Goal: Task Accomplishment & Management: Complete application form

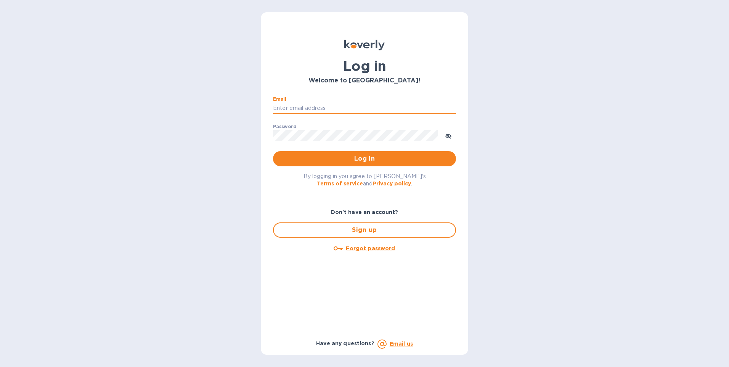
click at [296, 105] on input "Email" at bounding box center [364, 108] width 183 height 11
type input "[EMAIL_ADDRESS][DOMAIN_NAME]"
click at [336, 154] on button "Log in" at bounding box center [364, 158] width 183 height 15
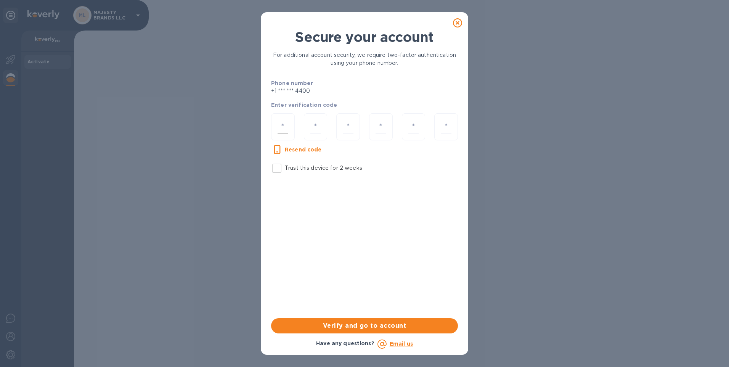
click at [282, 116] on div at bounding box center [283, 126] width 24 height 27
type input "3"
type input "2"
type input "9"
type input "4"
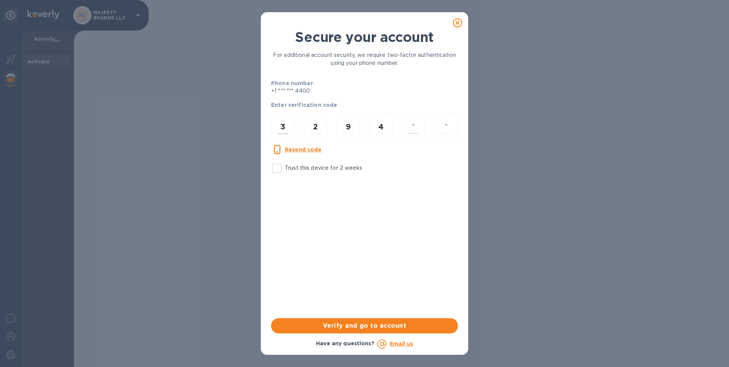
type input "9"
type input "5"
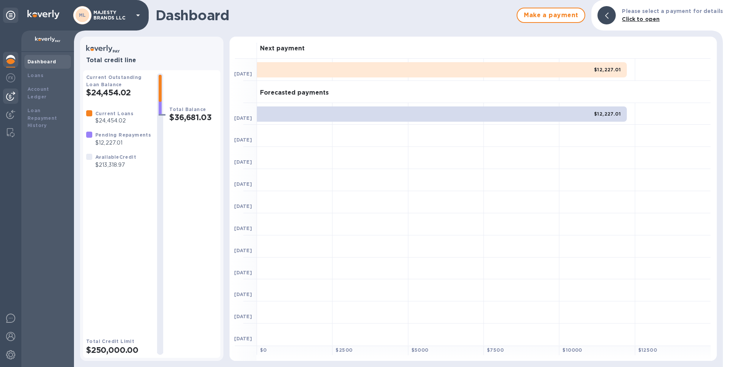
click at [13, 99] on img at bounding box center [10, 96] width 9 height 9
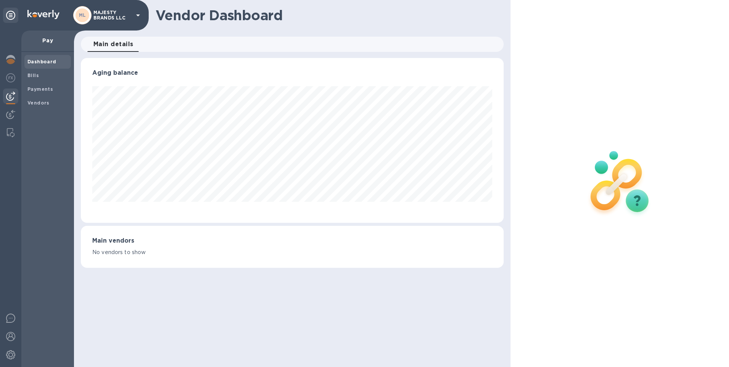
scroll to position [165, 423]
click at [42, 88] on b "Payments" at bounding box center [40, 89] width 26 height 6
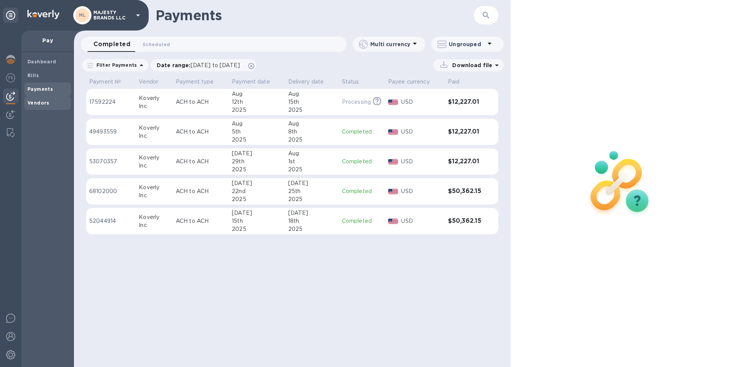
click at [46, 102] on b "Vendors" at bounding box center [38, 103] width 22 height 6
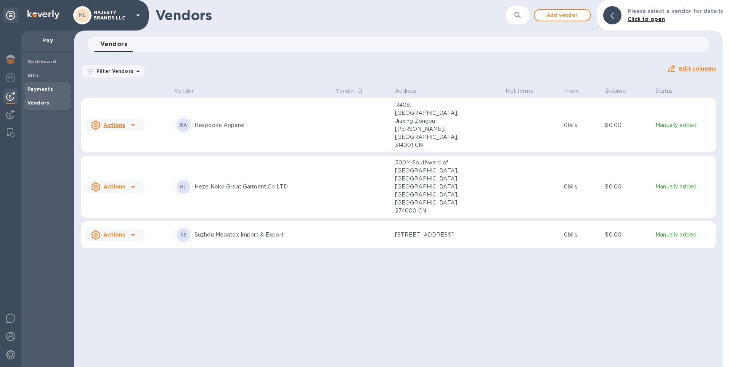
click at [49, 91] on b "Payments" at bounding box center [40, 89] width 26 height 6
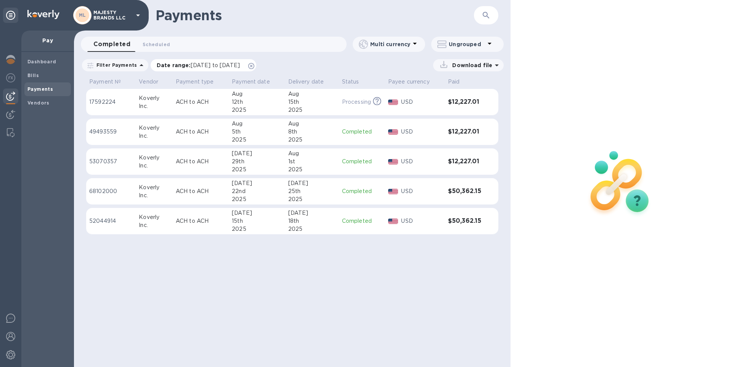
click at [240, 66] on span "[DATE] to [DATE]" at bounding box center [215, 65] width 49 height 6
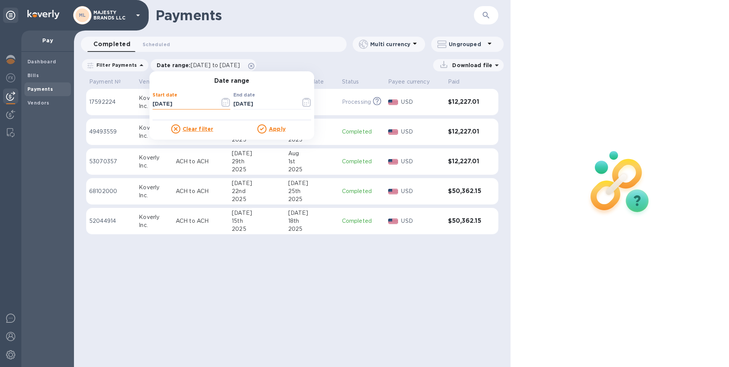
click at [169, 106] on input "[DATE]" at bounding box center [183, 103] width 61 height 11
click at [180, 101] on input "[DATE]" at bounding box center [183, 103] width 61 height 11
click at [156, 102] on input "[DATE]" at bounding box center [183, 103] width 61 height 11
type input "[DATE]"
click at [274, 126] on u "Apply" at bounding box center [277, 129] width 17 height 6
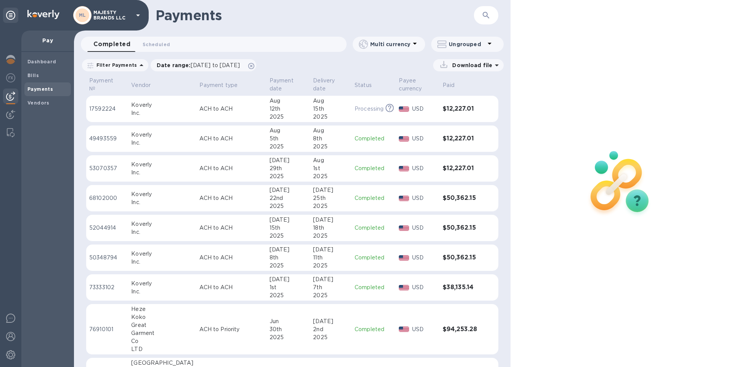
click at [39, 85] on span "Payments" at bounding box center [40, 89] width 26 height 8
click at [39, 102] on b "Vendors" at bounding box center [38, 103] width 22 height 6
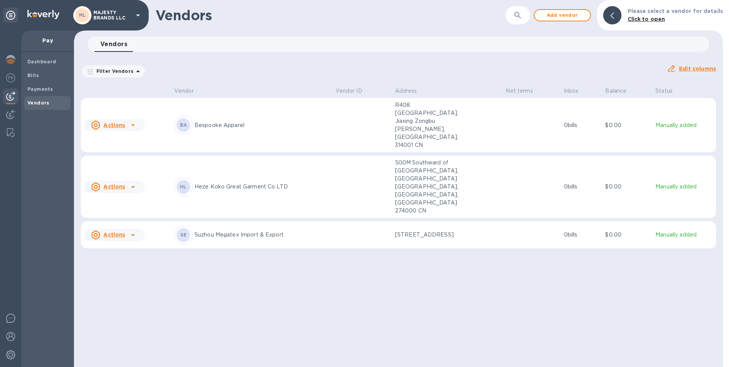
click at [226, 121] on p "Bespooke Apparel" at bounding box center [262, 125] width 135 height 8
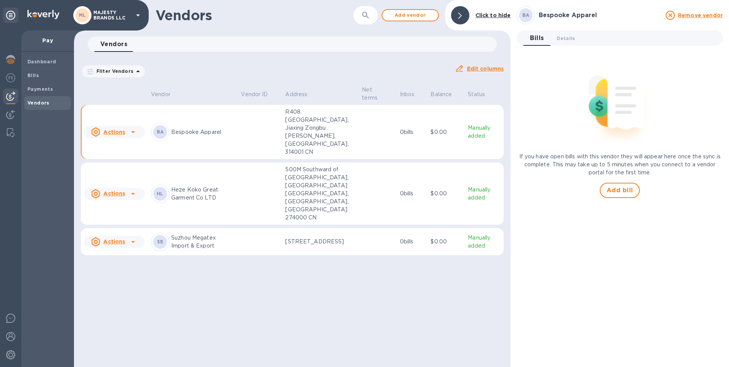
click at [472, 67] on u "Edit columns" at bounding box center [485, 69] width 37 height 6
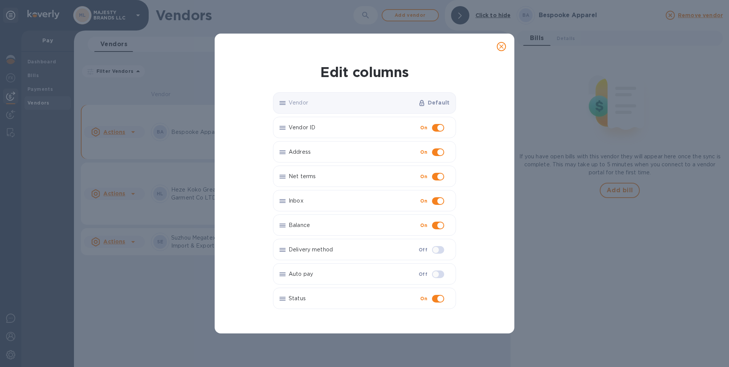
click at [281, 127] on icon at bounding box center [283, 127] width 6 height 1
click at [497, 47] on span "close" at bounding box center [501, 46] width 9 height 9
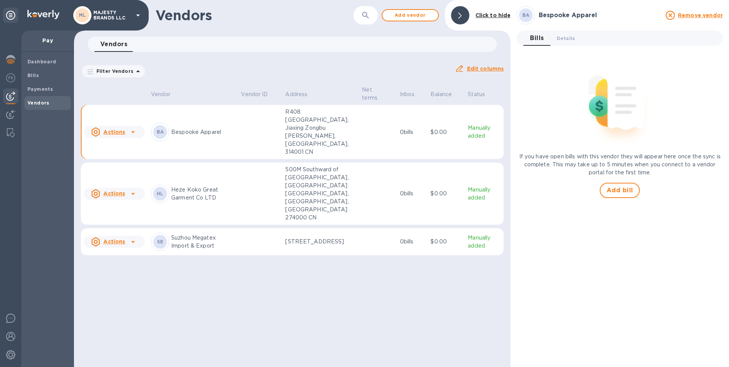
click at [122, 129] on u "Actions" at bounding box center [114, 132] width 22 height 6
click at [294, 81] on div at bounding box center [364, 183] width 729 height 367
click at [13, 318] on img at bounding box center [10, 318] width 9 height 9
click at [161, 129] on b "BA" at bounding box center [160, 132] width 7 height 6
click at [162, 129] on b "BA" at bounding box center [160, 132] width 7 height 6
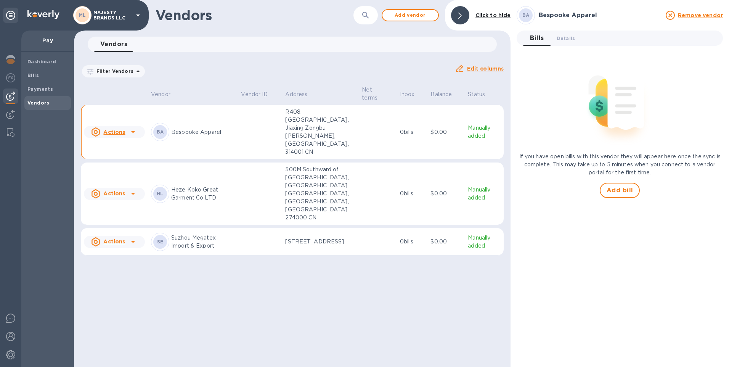
click at [180, 128] on p "Bespooke Apparel" at bounding box center [203, 132] width 64 height 8
click at [471, 127] on p "Manually added" at bounding box center [484, 132] width 33 height 16
click at [471, 124] on p "Manually added" at bounding box center [484, 132] width 33 height 16
click at [13, 315] on img at bounding box center [10, 318] width 9 height 9
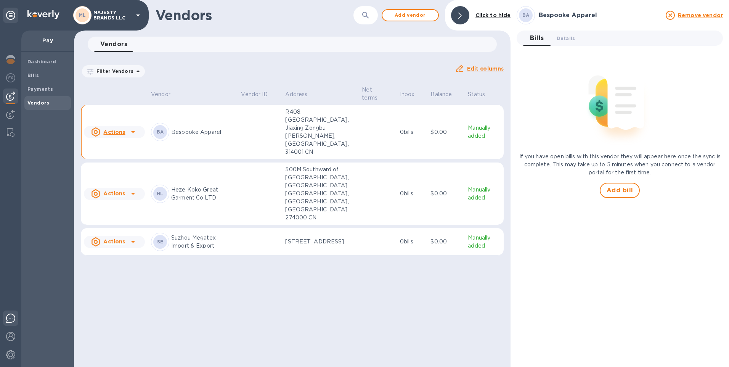
click at [13, 322] on img at bounding box center [10, 318] width 9 height 9
click at [9, 320] on img at bounding box center [10, 318] width 9 height 9
click at [476, 129] on p "Manually added" at bounding box center [484, 132] width 33 height 16
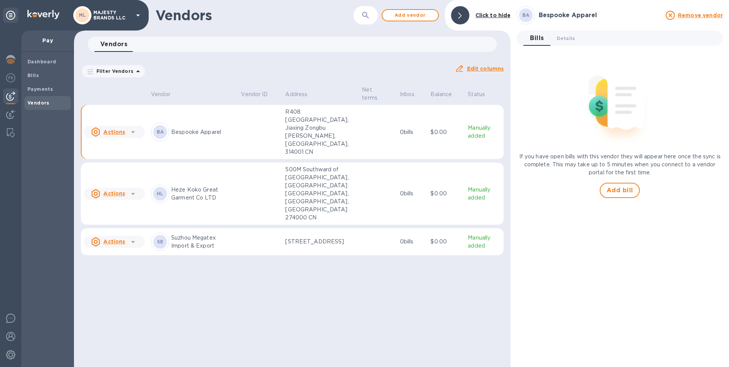
click at [179, 128] on p "Bespooke Apparel" at bounding box center [203, 132] width 64 height 8
click at [50, 64] on span "Dashboard" at bounding box center [41, 62] width 29 height 8
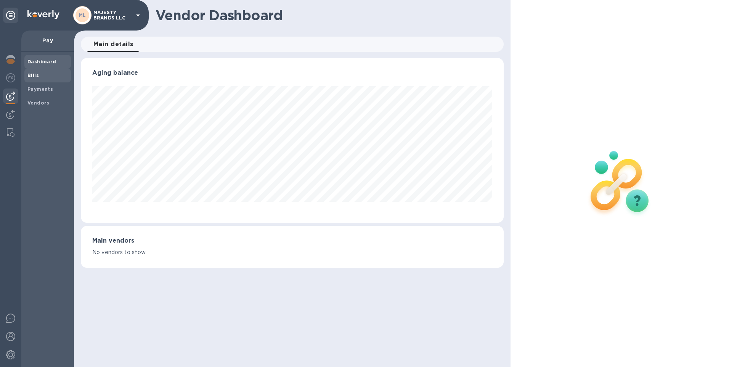
scroll to position [165, 423]
click at [43, 76] on span "Bills" at bounding box center [47, 76] width 40 height 8
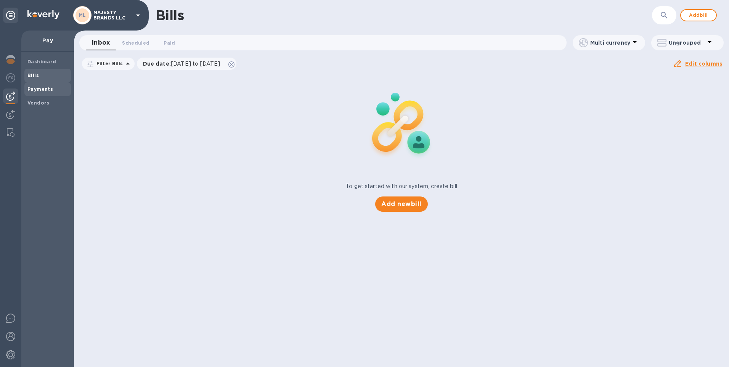
click at [39, 85] on span "Payments" at bounding box center [40, 89] width 26 height 8
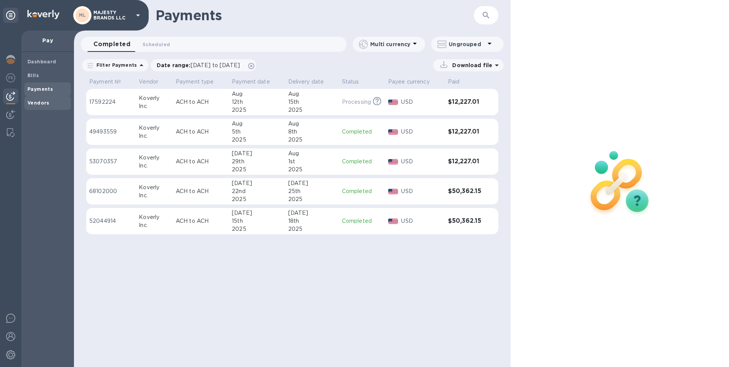
click at [37, 103] on b "Vendors" at bounding box center [38, 103] width 22 height 6
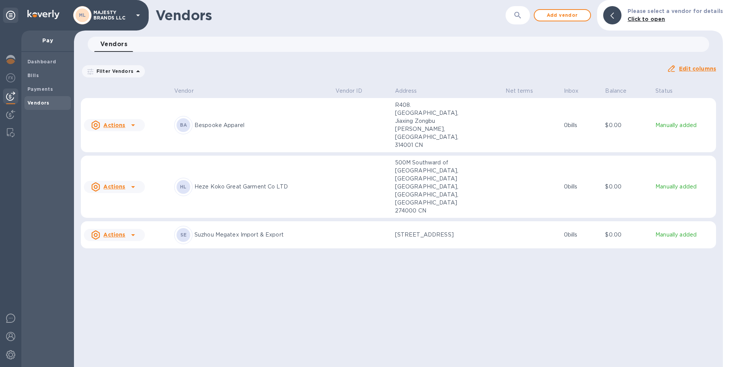
click at [100, 121] on icon at bounding box center [95, 125] width 9 height 9
click at [130, 91] on div at bounding box center [364, 183] width 729 height 367
click at [688, 69] on u "Edit columns" at bounding box center [697, 69] width 37 height 6
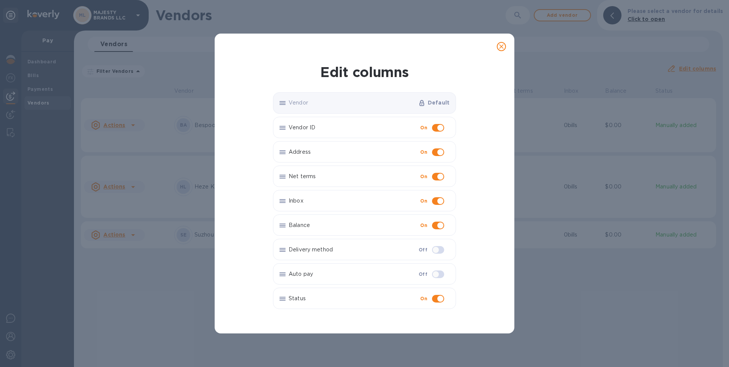
click at [425, 104] on icon at bounding box center [422, 103] width 5 height 6
click at [285, 105] on icon at bounding box center [283, 104] width 6 height 1
click at [283, 103] on icon at bounding box center [283, 103] width 6 height 1
click at [499, 48] on icon "close" at bounding box center [502, 47] width 8 height 8
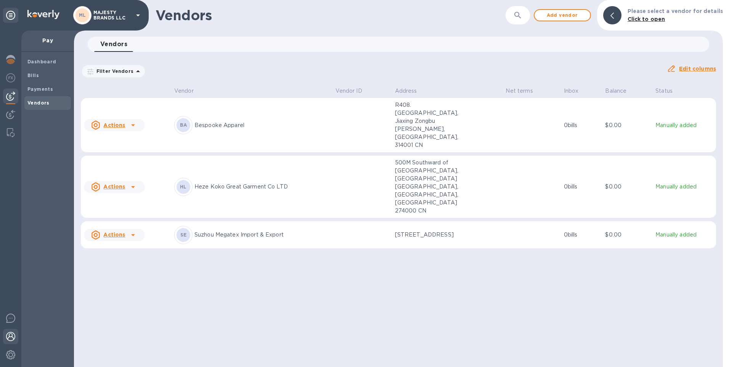
click at [14, 333] on img at bounding box center [10, 336] width 9 height 9
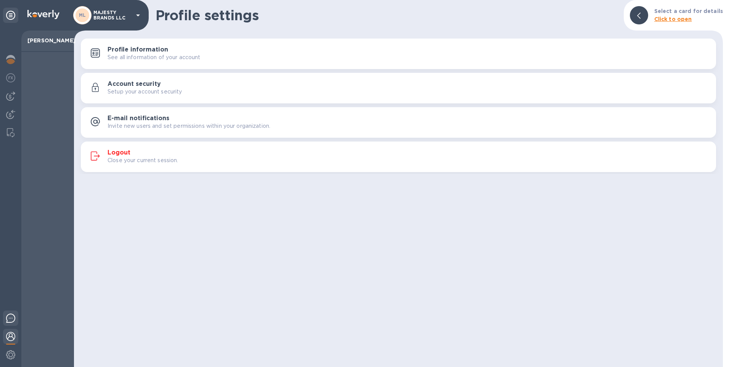
click at [10, 321] on img at bounding box center [10, 318] width 9 height 9
click at [11, 60] on img at bounding box center [10, 59] width 9 height 9
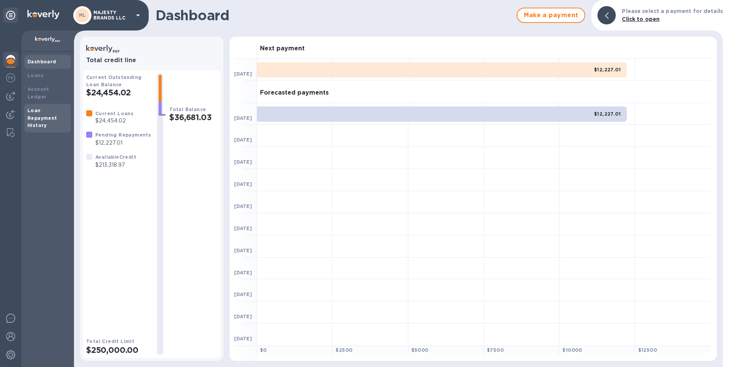
click at [32, 110] on b "Loan Repayment History" at bounding box center [42, 118] width 30 height 21
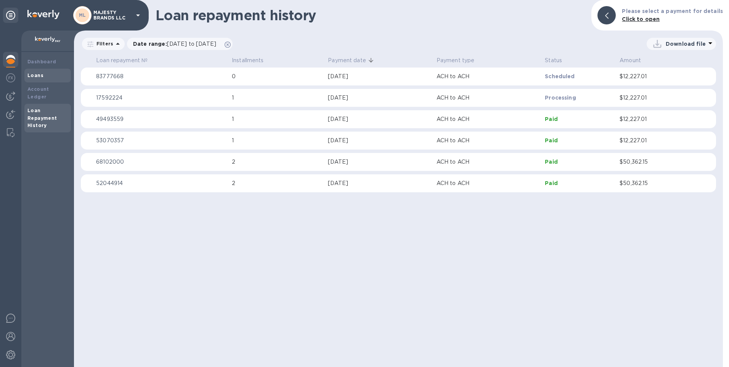
click at [40, 72] on div "Loans" at bounding box center [47, 76] width 40 height 8
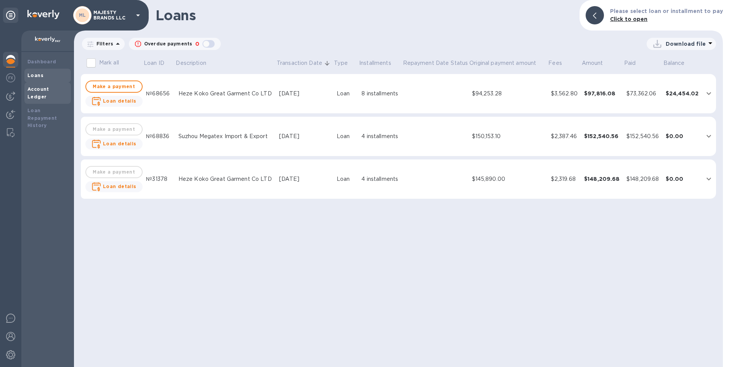
click at [48, 93] on div "Account Ledger" at bounding box center [47, 92] width 40 height 15
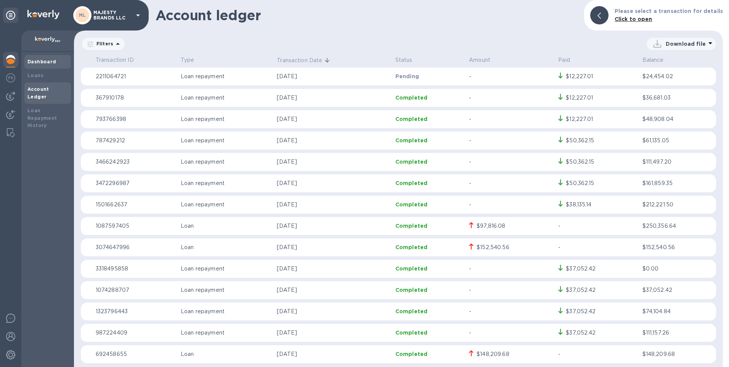
click at [32, 66] on div "Dashboard" at bounding box center [47, 62] width 47 height 14
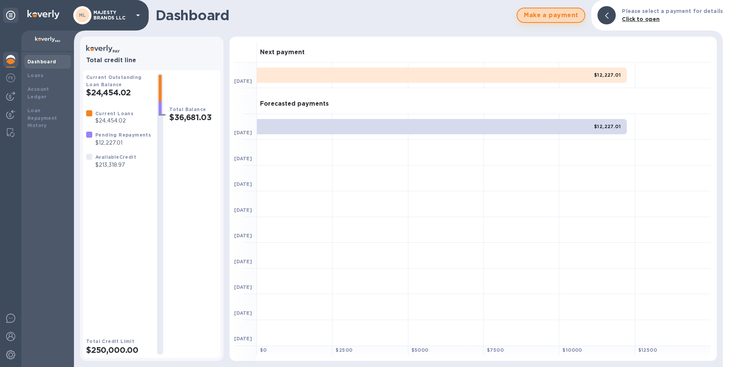
click at [551, 13] on span "Make a payment" at bounding box center [551, 15] width 55 height 9
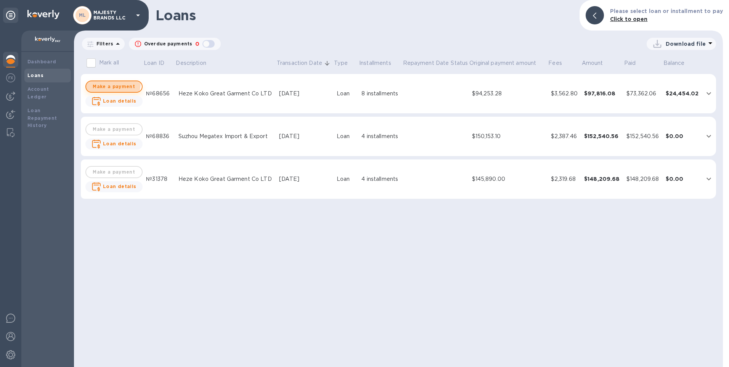
click at [113, 84] on span "Make a payment" at bounding box center [113, 86] width 43 height 9
checkbox input "true"
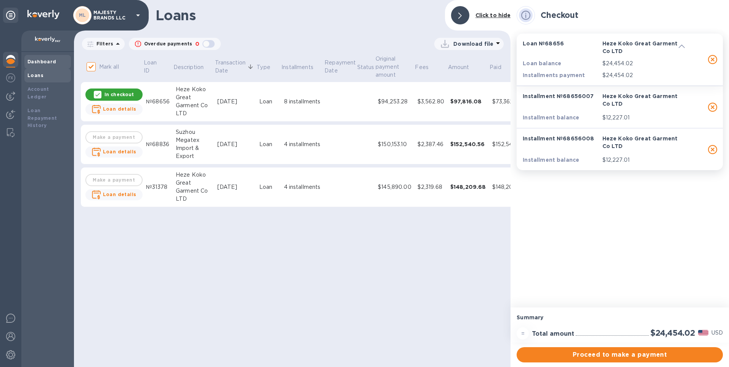
click at [33, 60] on b "Dashboard" at bounding box center [41, 62] width 29 height 6
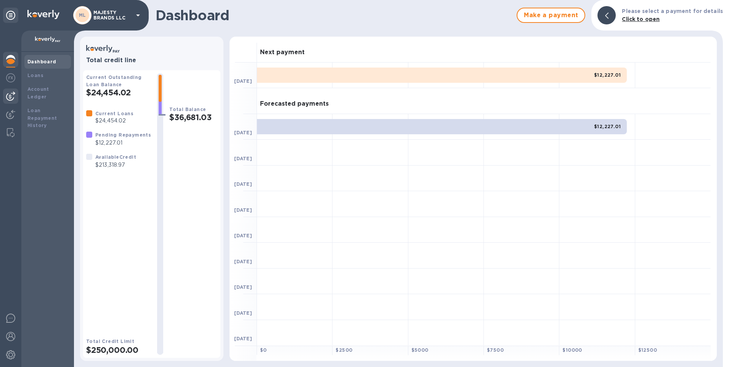
click at [8, 97] on img at bounding box center [10, 96] width 9 height 9
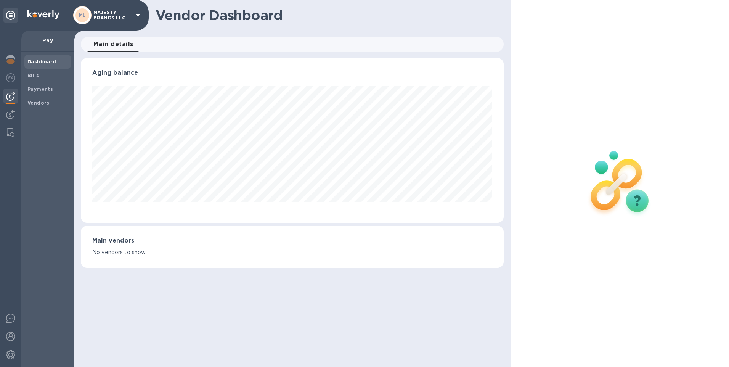
scroll to position [165, 423]
click at [30, 103] on b "Vendors" at bounding box center [38, 103] width 22 height 6
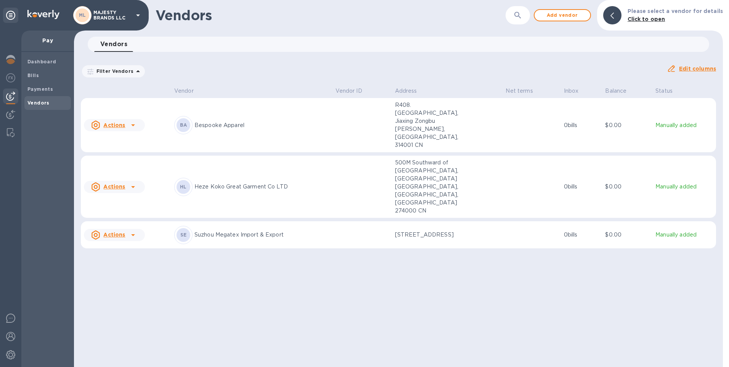
click at [193, 117] on div "BA" at bounding box center [183, 125] width 18 height 18
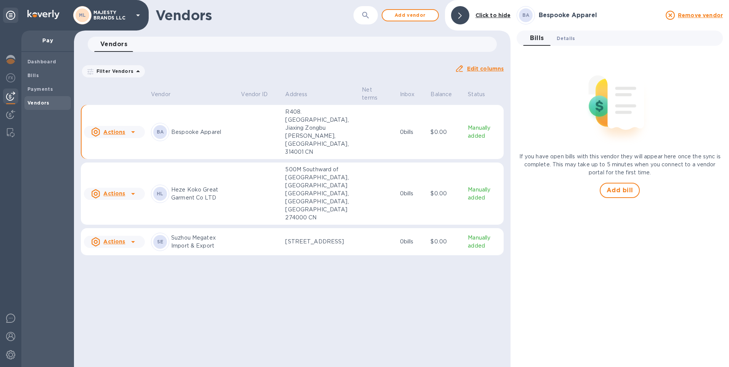
click at [565, 42] on span "Details 0" at bounding box center [566, 38] width 18 height 8
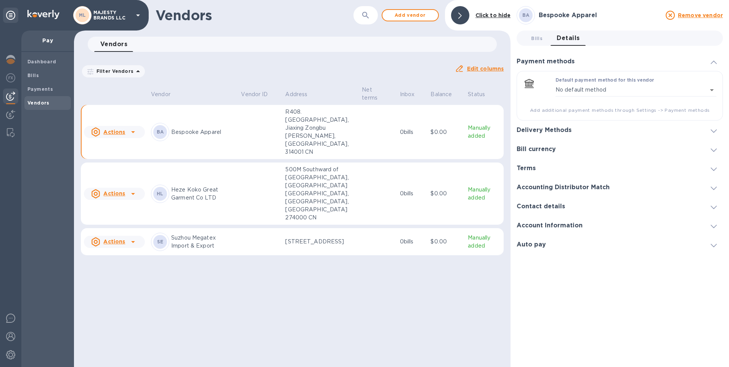
click at [715, 129] on icon at bounding box center [714, 130] width 6 height 3
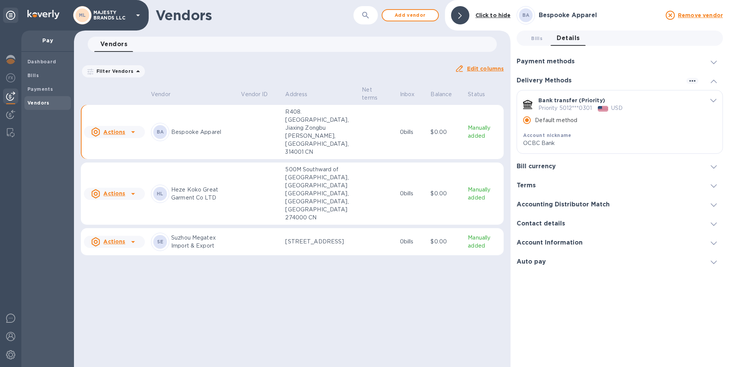
click at [712, 100] on icon "default-method" at bounding box center [714, 100] width 6 height 3
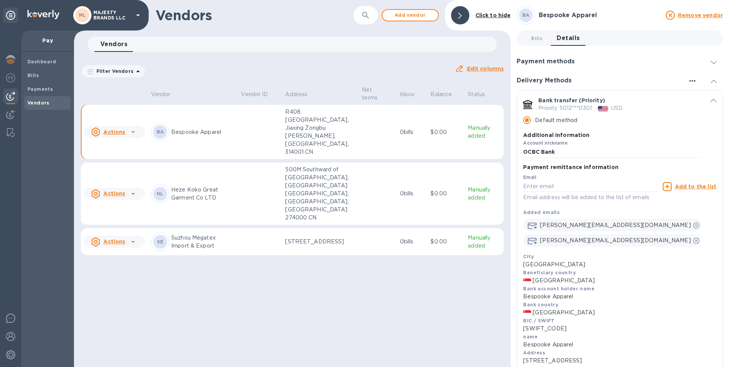
click at [690, 80] on icon "button" at bounding box center [692, 80] width 9 height 9
click at [699, 96] on p "Add new" at bounding box center [702, 97] width 25 height 8
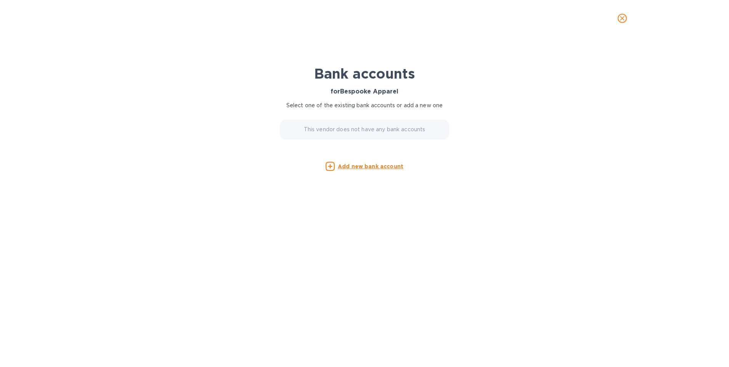
click at [367, 126] on p "This vendor does not have any bank accounts" at bounding box center [365, 129] width 122 height 8
click at [369, 167] on u "Add new bank account" at bounding box center [371, 166] width 66 height 6
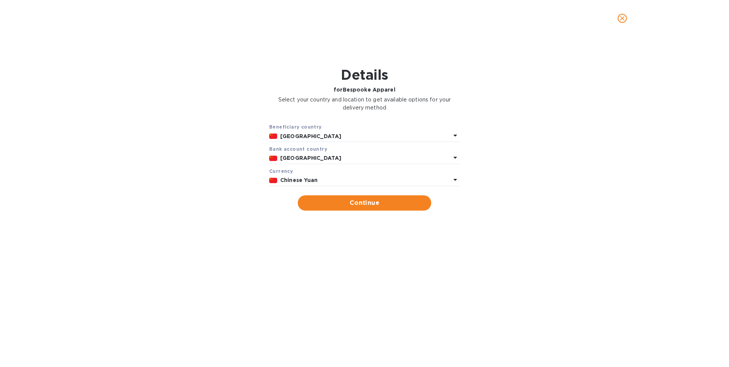
click at [455, 137] on icon at bounding box center [455, 135] width 9 height 9
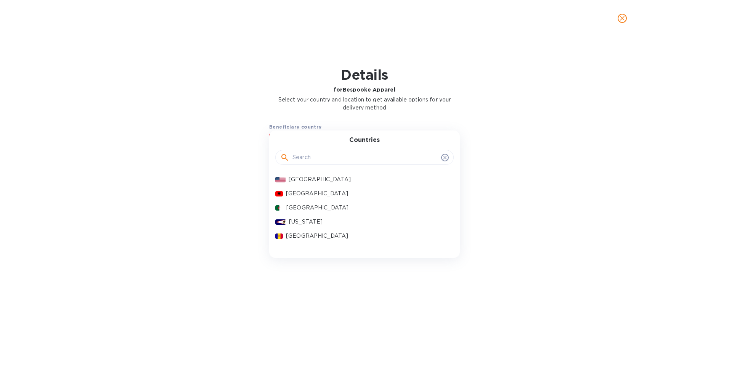
click at [318, 153] on input "text" at bounding box center [366, 157] width 146 height 11
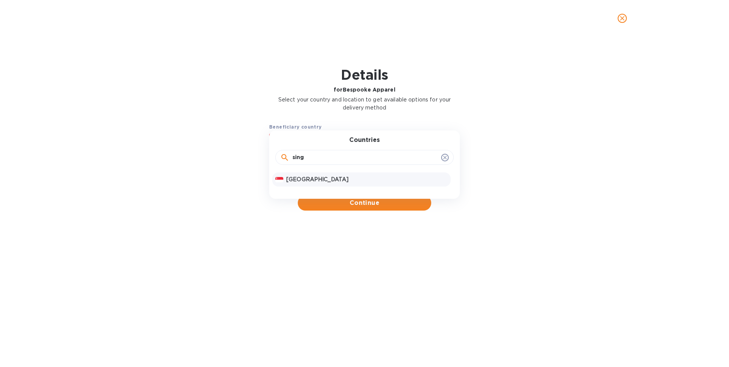
type input "sing"
click at [315, 176] on p "[GEOGRAPHIC_DATA]" at bounding box center [366, 179] width 161 height 8
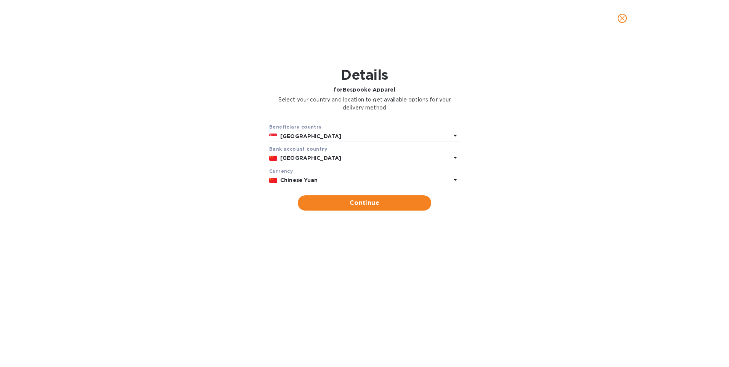
click at [621, 19] on icon "close" at bounding box center [622, 18] width 5 height 5
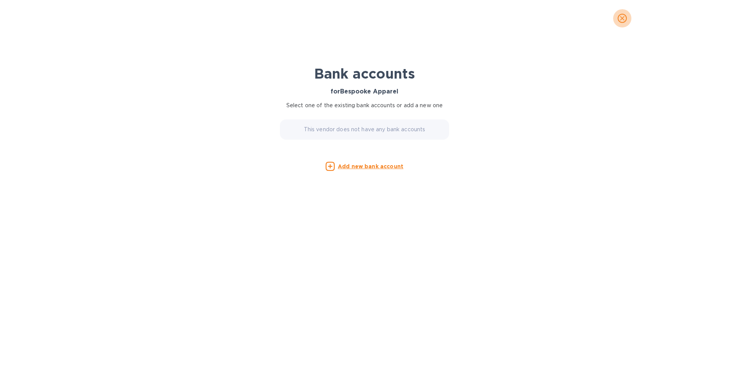
click at [621, 16] on icon "close" at bounding box center [623, 18] width 8 height 8
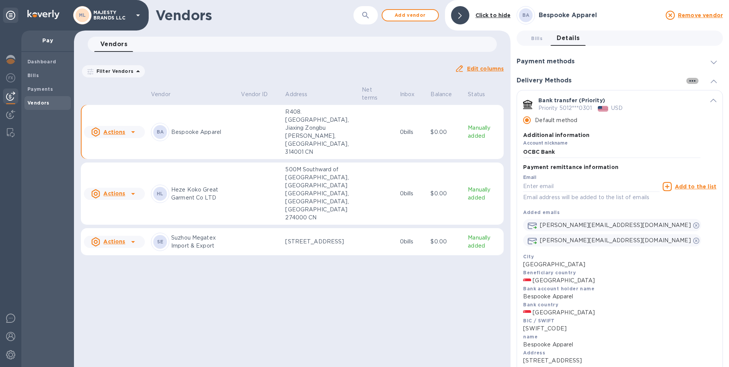
click at [688, 81] on icon "button" at bounding box center [692, 80] width 9 height 9
click at [695, 95] on p "Add new" at bounding box center [702, 97] width 25 height 8
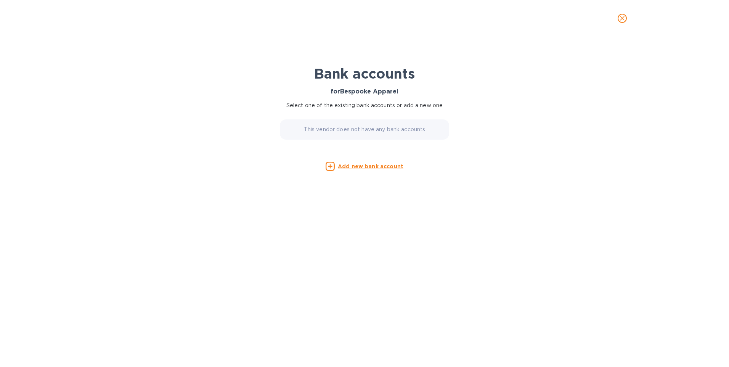
click at [366, 127] on p "This vendor does not have any bank accounts" at bounding box center [365, 129] width 122 height 8
click at [625, 21] on icon "close" at bounding box center [623, 18] width 8 height 8
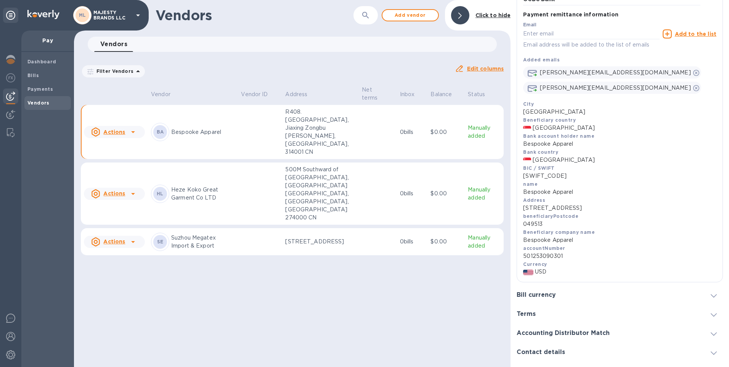
scroll to position [185, 0]
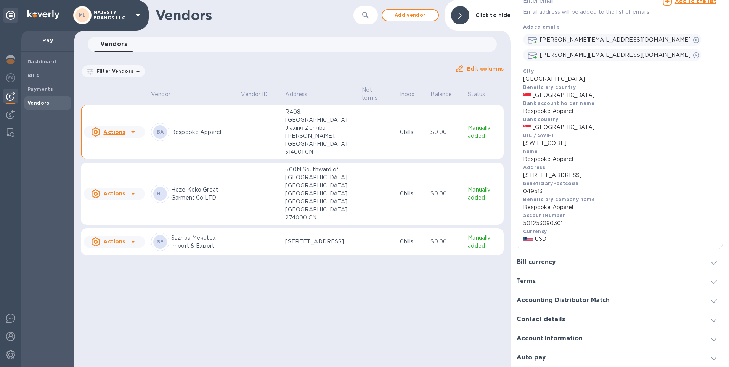
click at [704, 40] on div "[PERSON_NAME][EMAIL_ADDRESS][DOMAIN_NAME] [PERSON_NAME][EMAIL_ADDRESS][DOMAIN_N…" at bounding box center [619, 46] width 193 height 31
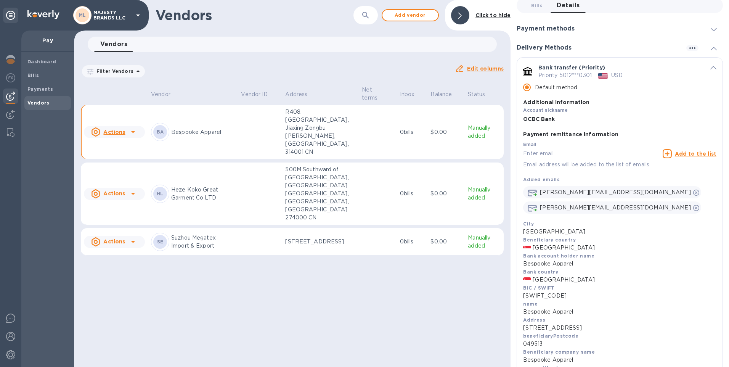
scroll to position [0, 0]
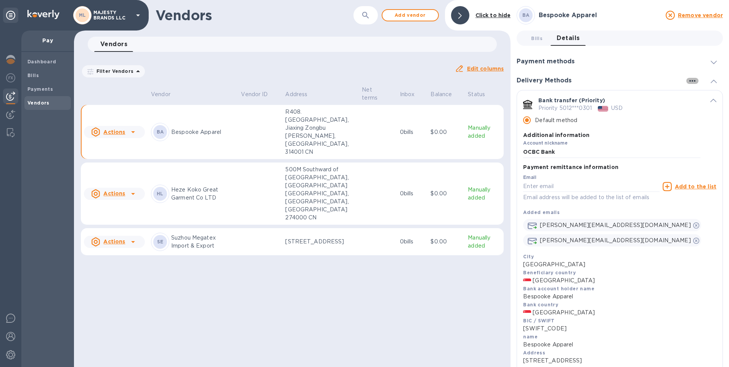
click at [690, 82] on icon "button" at bounding box center [693, 81] width 6 height 2
click at [698, 98] on p "Add new" at bounding box center [702, 97] width 25 height 8
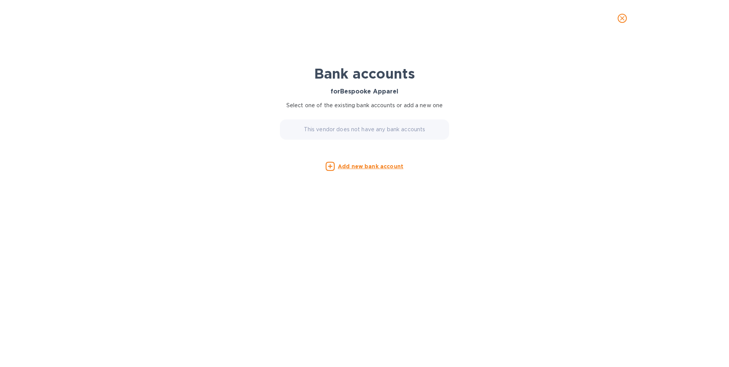
click at [370, 129] on p "This vendor does not have any bank accounts" at bounding box center [365, 129] width 122 height 8
click at [367, 168] on u "Add new bank account" at bounding box center [371, 166] width 66 height 6
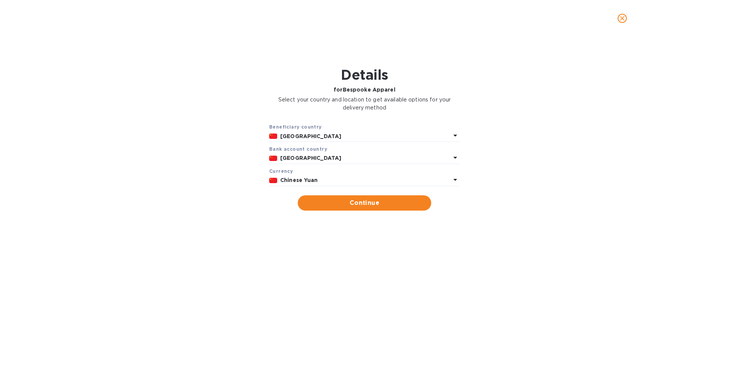
click at [455, 133] on icon at bounding box center [455, 135] width 9 height 9
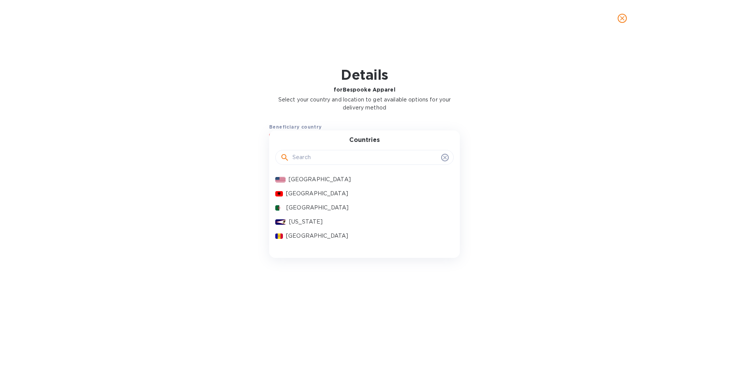
click at [334, 161] on input "text" at bounding box center [366, 157] width 146 height 11
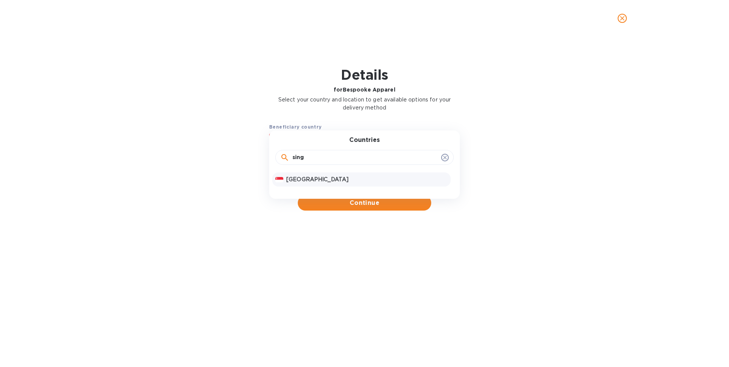
type input "sing"
click at [315, 179] on p "[GEOGRAPHIC_DATA]" at bounding box center [366, 179] width 161 height 8
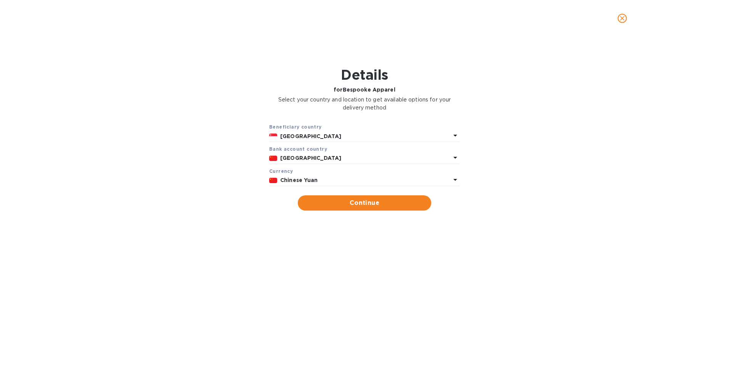
click at [456, 157] on icon at bounding box center [456, 158] width 4 height 2
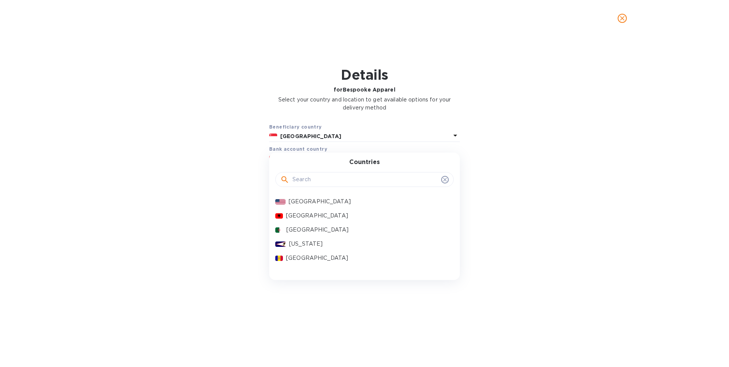
click at [335, 179] on input "text" at bounding box center [366, 179] width 146 height 11
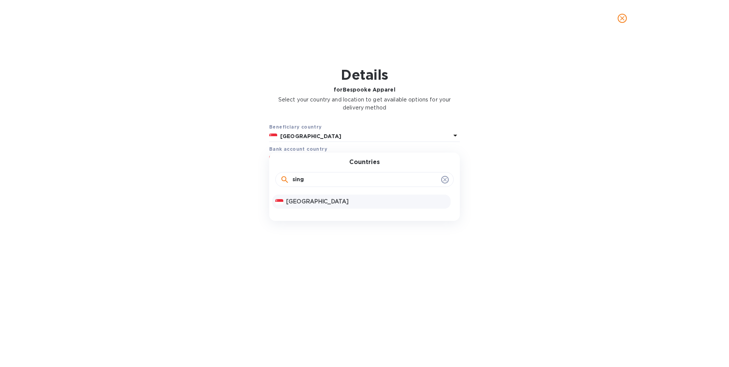
type input "sing"
click at [317, 203] on p "[GEOGRAPHIC_DATA]" at bounding box center [366, 202] width 161 height 8
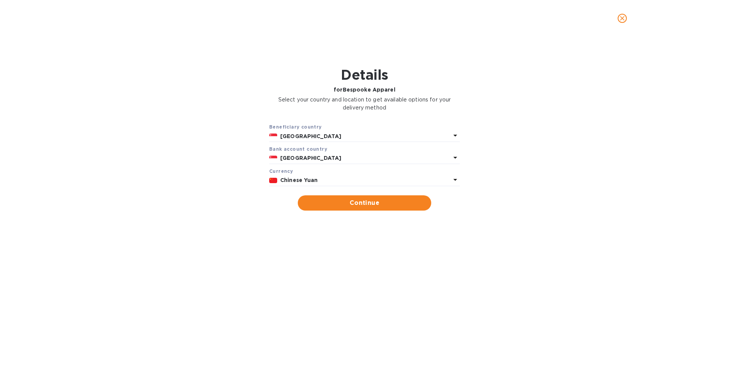
click at [456, 140] on icon at bounding box center [455, 135] width 9 height 9
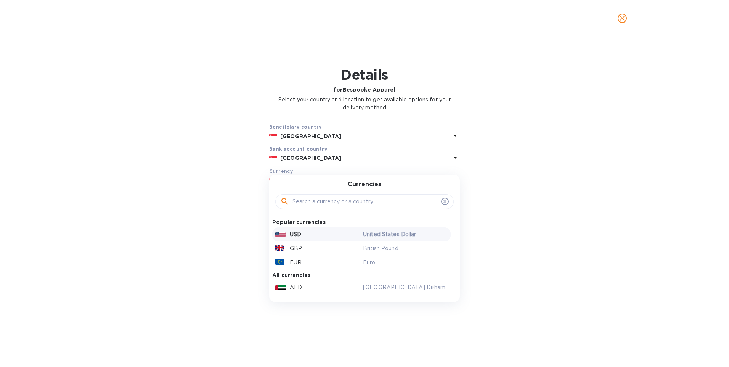
click at [297, 232] on p "USD" at bounding box center [295, 234] width 11 height 8
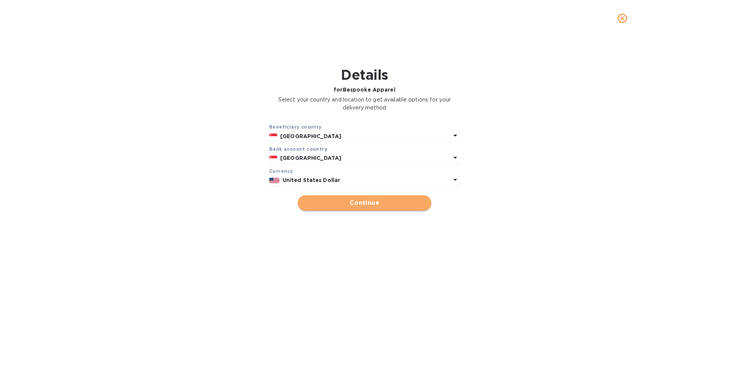
click at [340, 204] on span "Continue" at bounding box center [364, 202] width 121 height 9
type input "Bespooke Apparel"
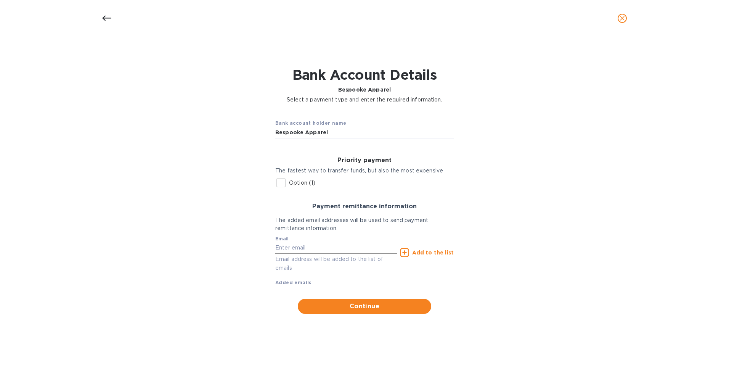
click at [311, 245] on input "text" at bounding box center [336, 247] width 122 height 11
click at [460, 275] on div "Payment remittance information The added email addresses will be used to send p…" at bounding box center [364, 245] width 191 height 96
click at [346, 304] on span "Continue" at bounding box center [364, 306] width 121 height 9
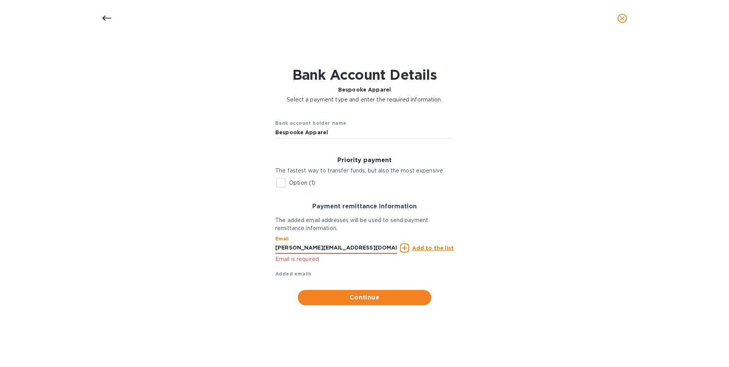
drag, startPoint x: 368, startPoint y: 246, endPoint x: 233, endPoint y: 242, distance: 135.1
click at [233, 242] on div "Bank account holder name Bespooke Apparel Priority payment The fastest way to t…" at bounding box center [364, 208] width 709 height 201
type input "[PERSON_NAME][EMAIL_ADDRESS][DOMAIN_NAME]"
click at [224, 256] on div "Bank account holder name Bespooke Apparel Priority payment The fastest way to t…" at bounding box center [364, 208] width 709 height 201
click at [352, 298] on span "Continue" at bounding box center [364, 297] width 121 height 9
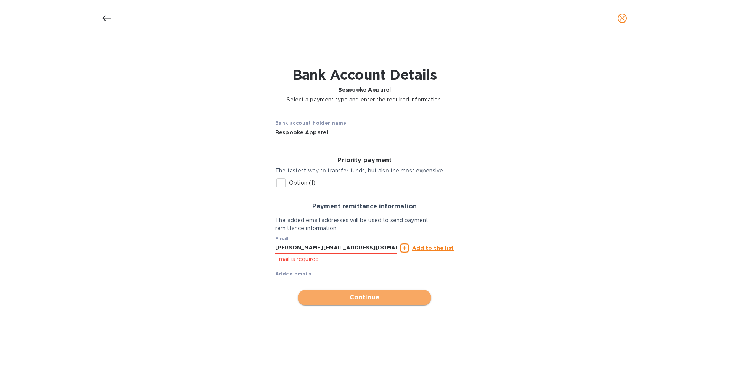
click at [352, 298] on span "Continue" at bounding box center [364, 297] width 121 height 9
click at [425, 245] on u "Add to the list" at bounding box center [433, 248] width 42 height 6
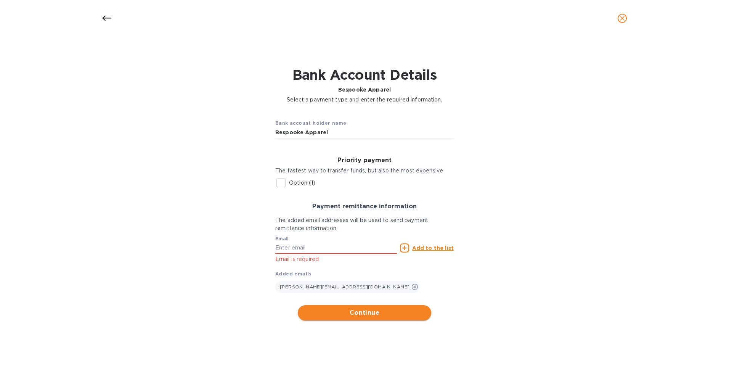
click at [328, 311] on span "Continue" at bounding box center [364, 312] width 121 height 9
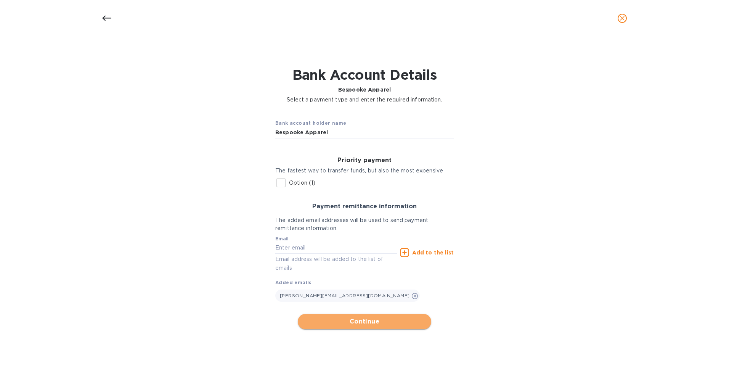
click at [331, 317] on button "Continue" at bounding box center [364, 321] width 133 height 15
click at [300, 249] on input "text" at bounding box center [336, 247] width 122 height 11
type input "[PERSON_NAME][EMAIL_ADDRESS][DOMAIN_NAME]"
click at [317, 320] on span "Continue" at bounding box center [364, 321] width 121 height 9
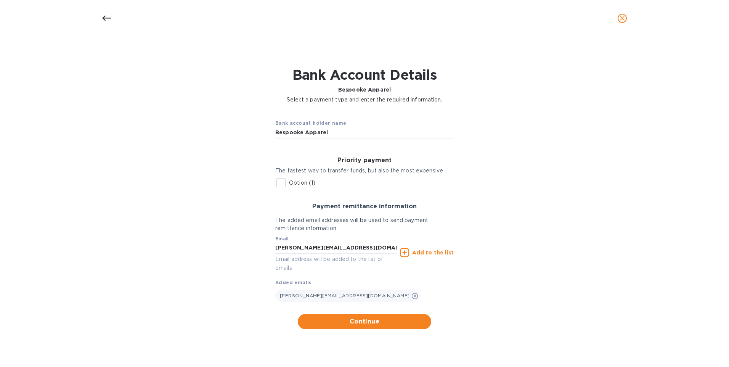
click at [418, 253] on u "Add to the list" at bounding box center [433, 252] width 42 height 6
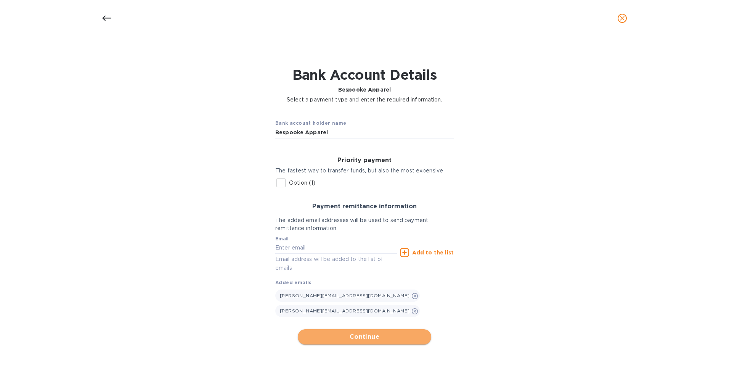
click at [361, 329] on button "Continue" at bounding box center [364, 336] width 133 height 15
click at [289, 249] on input "text" at bounding box center [336, 247] width 122 height 11
click at [187, 262] on div "Bank account holder name Bespooke Apparel Priority payment The fastest way to t…" at bounding box center [364, 228] width 709 height 241
click at [347, 332] on span "Continue" at bounding box center [364, 336] width 121 height 9
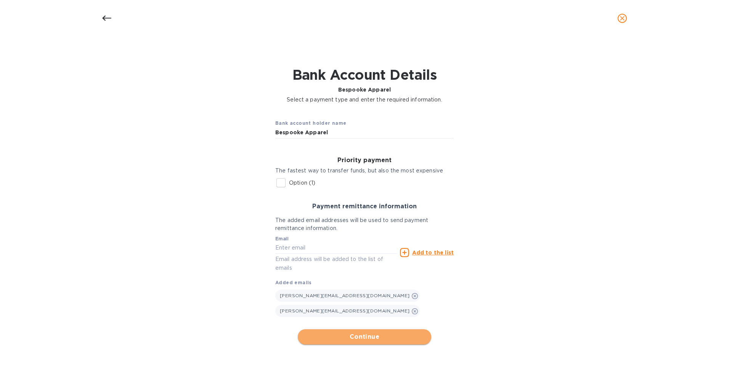
click at [347, 332] on span "Continue" at bounding box center [364, 336] width 121 height 9
click at [281, 188] on input "Option (1)" at bounding box center [281, 183] width 16 height 16
checkbox input "true"
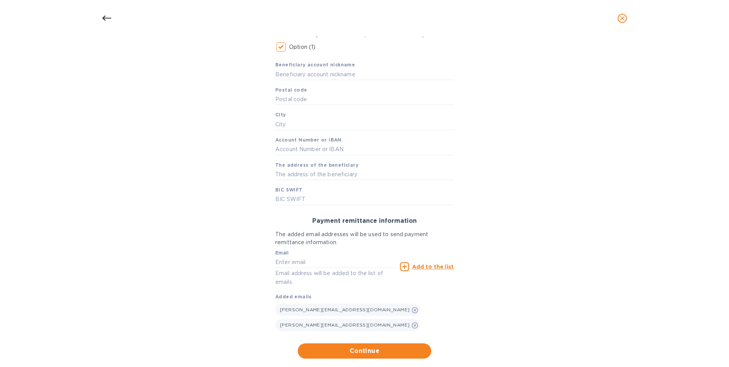
scroll to position [21, 0]
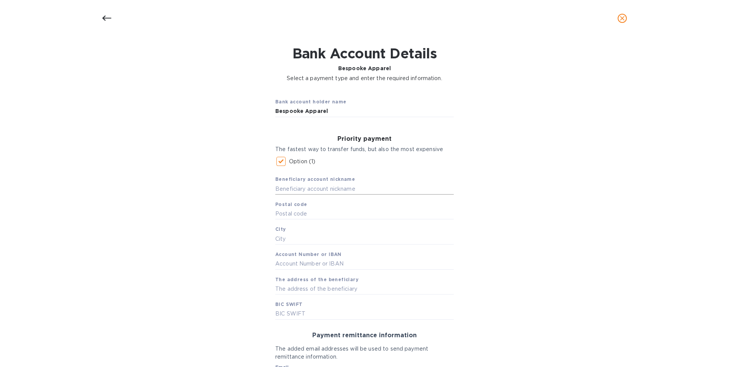
click at [290, 189] on input "text" at bounding box center [364, 188] width 179 height 11
type input "Bespooke Apparel Tr"
click at [358, 107] on input "Bespooke Apparel" at bounding box center [364, 111] width 179 height 11
type input "Bespooke Apparel Trading Co, Limited"
click at [342, 185] on input "Bespooke Apparel Tr" at bounding box center [364, 188] width 179 height 11
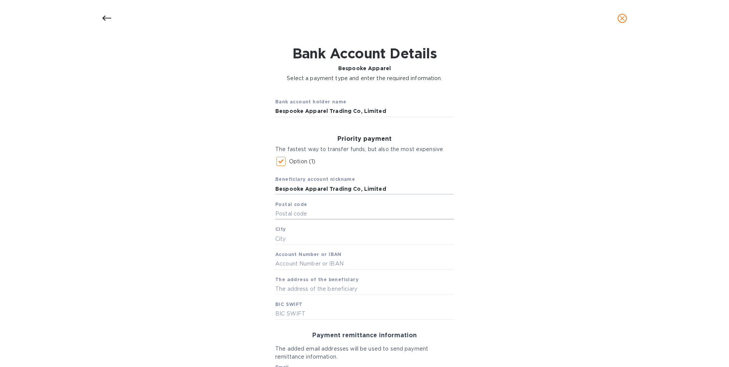
type input "Bespooke Apparel Trading Co, Limited"
click at [312, 212] on input "text" at bounding box center [364, 213] width 179 height 11
type input "049513"
click at [299, 238] on input "text" at bounding box center [364, 238] width 179 height 11
type input "[GEOGRAPHIC_DATA]"
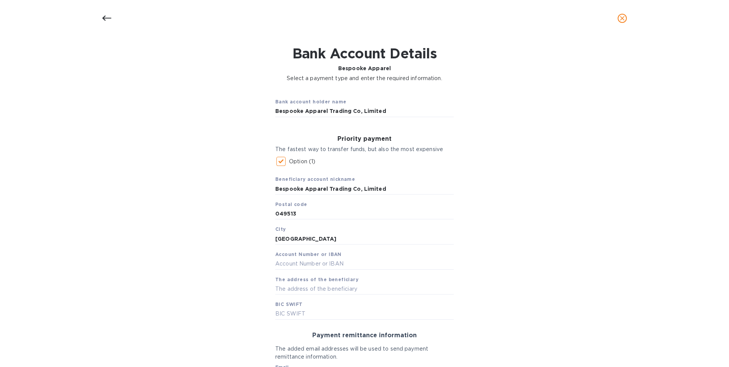
click at [251, 241] on div "Bank account holder name Bespooke Apparel Trading Co, Limited Priority payment …" at bounding box center [364, 282] width 709 height 391
click at [281, 257] on b "Account Number or IBAN" at bounding box center [308, 254] width 66 height 6
click at [286, 263] on input "text" at bounding box center [364, 263] width 179 height 11
click at [306, 262] on input "501253" at bounding box center [364, 263] width 179 height 11
type input "501253090301"
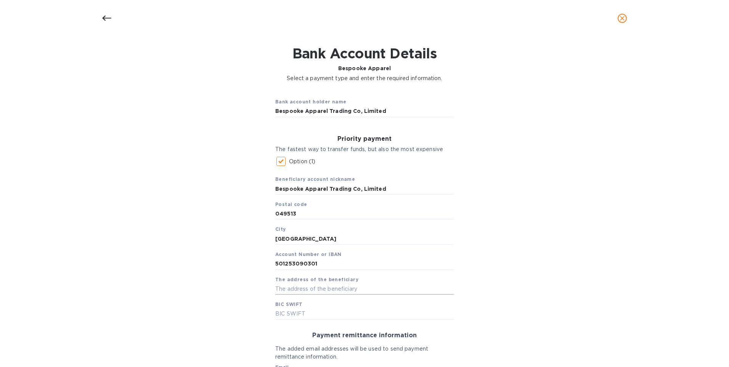
click at [279, 285] on input "text" at bounding box center [364, 288] width 179 height 11
type input "[STREET_ADDRESS]"
click at [282, 314] on input "text" at bounding box center [364, 313] width 179 height 11
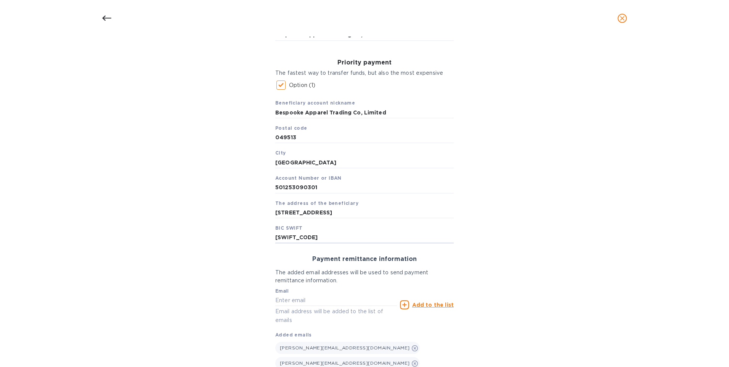
scroll to position [136, 0]
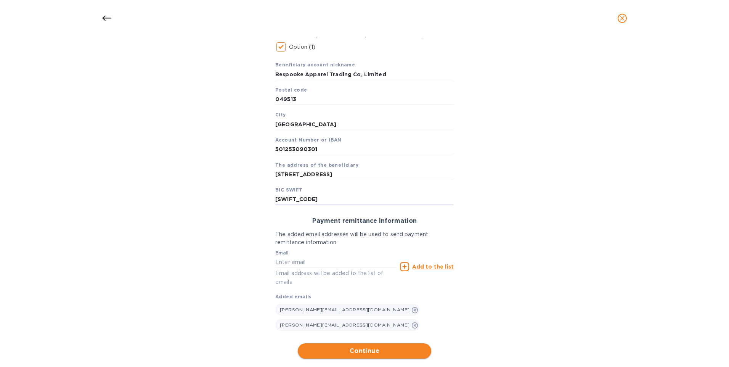
type input "[SWIFT_CODE]"
click at [352, 346] on span "Continue" at bounding box center [364, 350] width 121 height 9
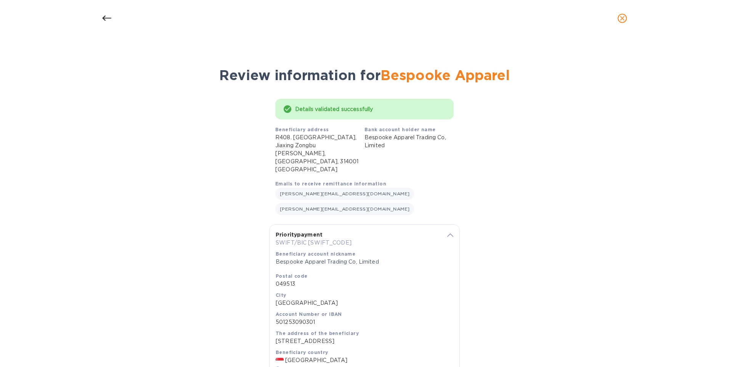
scroll to position [36, 0]
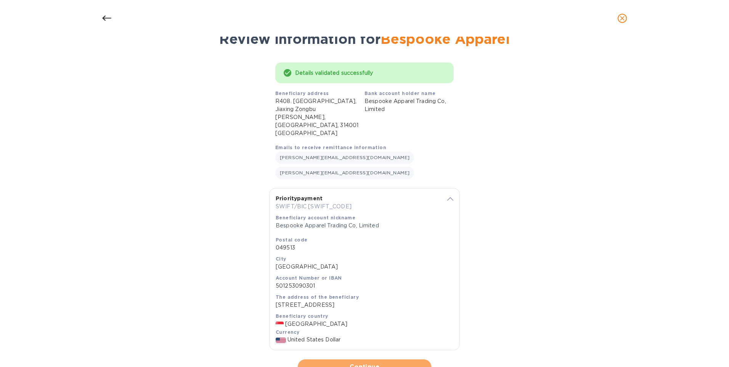
click at [352, 362] on span "Continue" at bounding box center [364, 366] width 121 height 9
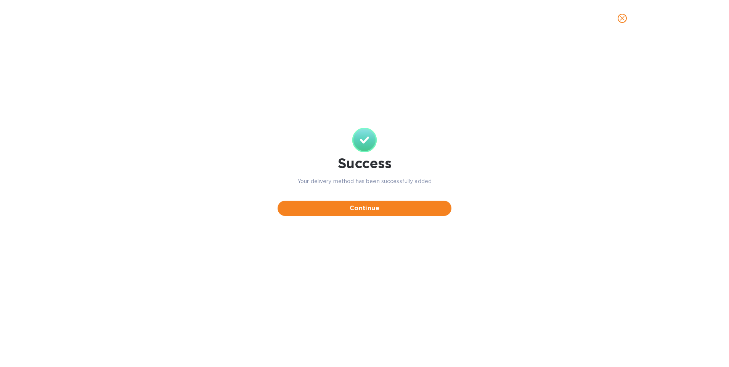
scroll to position [0, 0]
click at [357, 207] on span "Continue" at bounding box center [365, 208] width 162 height 9
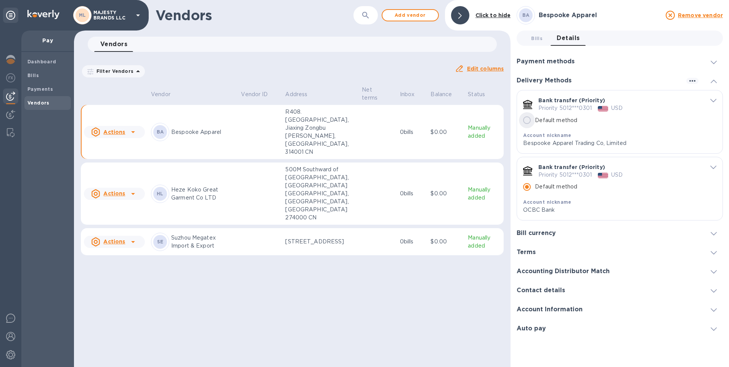
click at [527, 119] on input "Default method" at bounding box center [527, 120] width 16 height 16
radio input "false"
radio input "true"
click at [43, 106] on span "Vendors" at bounding box center [38, 103] width 22 height 8
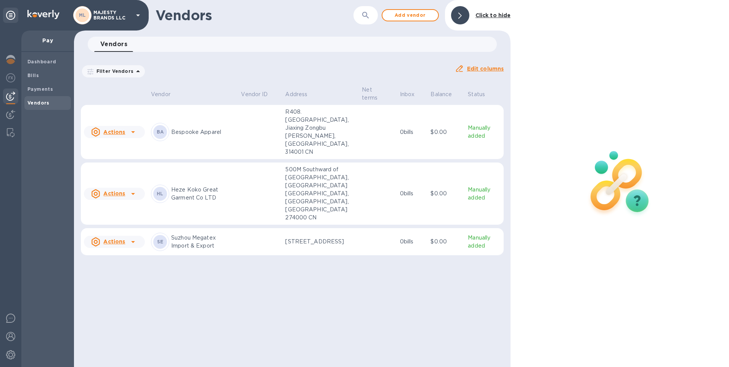
click at [194, 128] on p "Bespooke Apparel" at bounding box center [203, 132] width 64 height 8
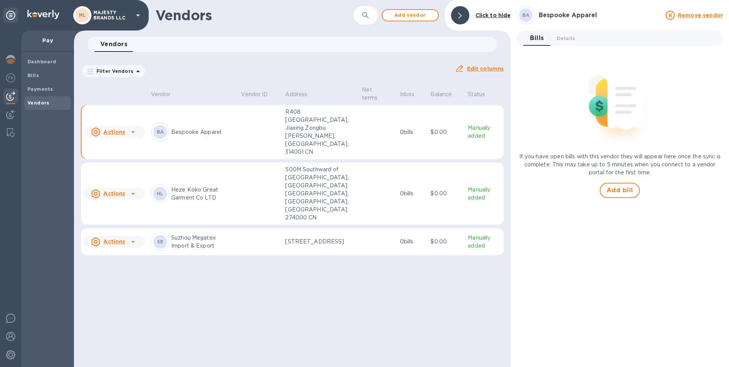
click at [445, 281] on div "Vendors ​ Add vendor Click to hide Vendors 0 Filter Vendors Auto pay: All Edit …" at bounding box center [292, 183] width 437 height 367
click at [543, 101] on div at bounding box center [620, 102] width 206 height 101
click at [570, 42] on span "Details 0" at bounding box center [566, 38] width 18 height 8
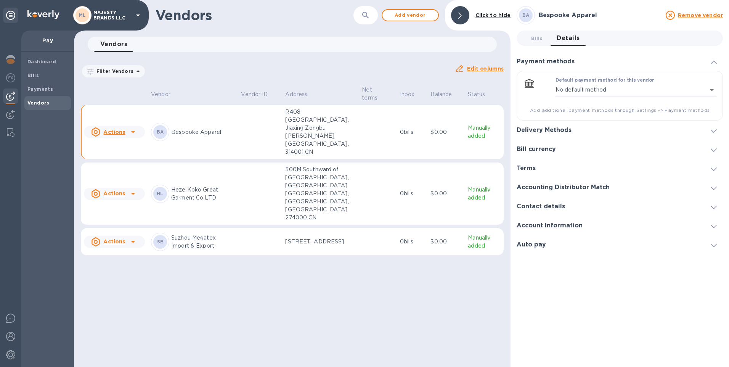
click at [564, 14] on h3 "Bespooke Apparel" at bounding box center [600, 15] width 122 height 7
click at [531, 18] on div "BA" at bounding box center [526, 15] width 14 height 14
click at [552, 15] on h3 "Bespooke Apparel" at bounding box center [600, 15] width 122 height 7
click at [714, 132] on icon at bounding box center [714, 130] width 6 height 3
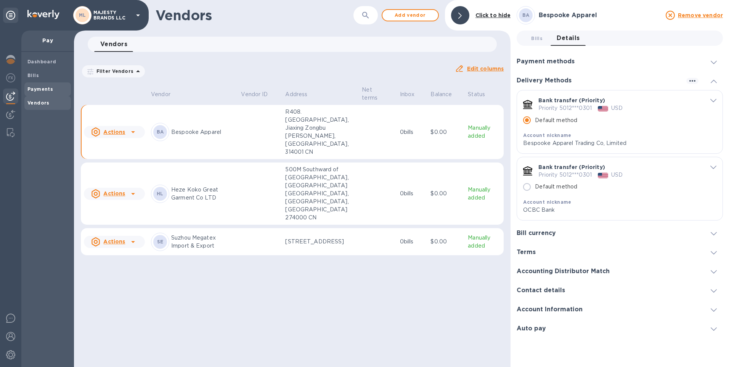
click at [44, 90] on b "Payments" at bounding box center [40, 89] width 26 height 6
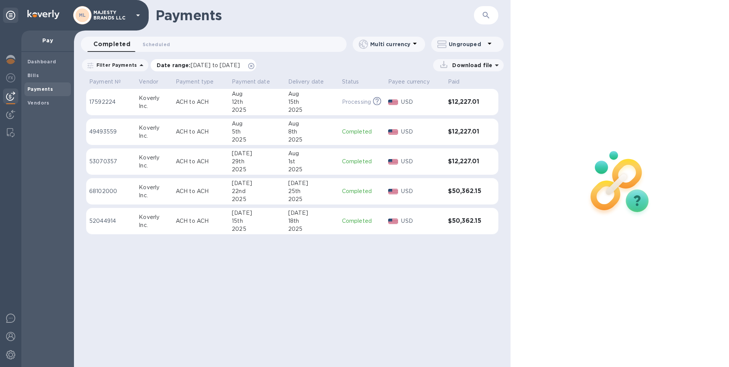
click at [219, 63] on span "[DATE] to [DATE]" at bounding box center [215, 65] width 49 height 6
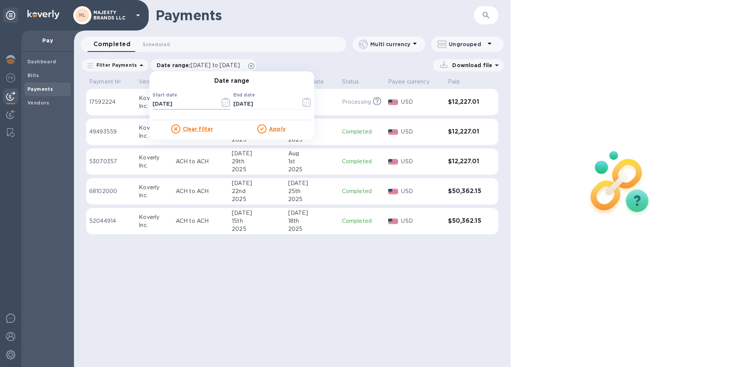
click at [155, 104] on input "[DATE]" at bounding box center [183, 103] width 61 height 11
type input "[DATE]__"
click at [180, 108] on input "[DATE]__" at bounding box center [183, 103] width 61 height 11
drag, startPoint x: 184, startPoint y: 103, endPoint x: 133, endPoint y: 103, distance: 51.5
click at [133, 103] on div "Payments ​ Completed 0 Scheduled 0 Multi currency Ungrouped Filter Payments Dat…" at bounding box center [292, 183] width 437 height 367
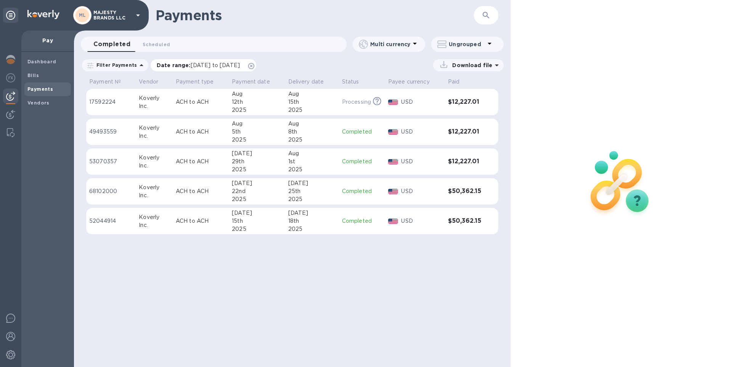
click at [212, 62] on p "Date range : [DATE] to [DATE]" at bounding box center [200, 65] width 87 height 8
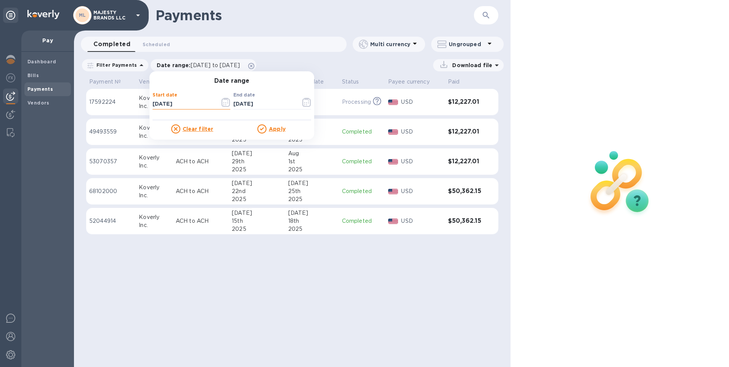
click at [156, 103] on input "[DATE]" at bounding box center [183, 103] width 61 height 11
type input "[DATE]"
click at [273, 128] on u "Apply" at bounding box center [277, 129] width 17 height 6
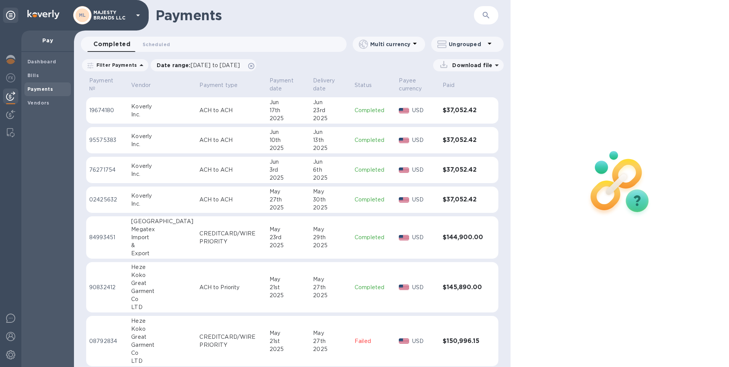
scroll to position [343, 0]
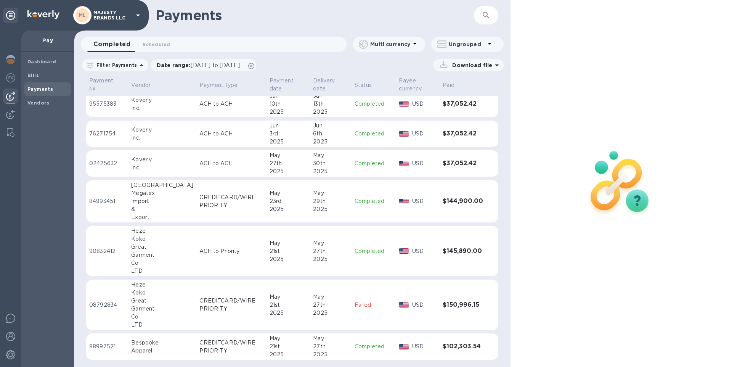
click at [277, 346] on div "21st" at bounding box center [289, 347] width 38 height 8
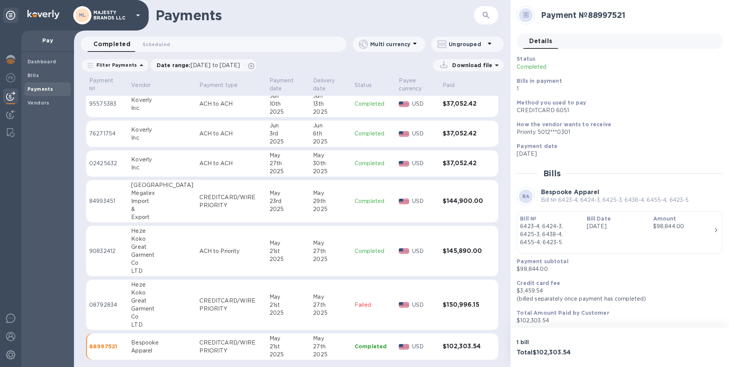
click at [13, 96] on img at bounding box center [10, 96] width 9 height 9
click at [13, 90] on div at bounding box center [10, 95] width 15 height 15
click at [32, 100] on b "Vendors" at bounding box center [38, 103] width 22 height 6
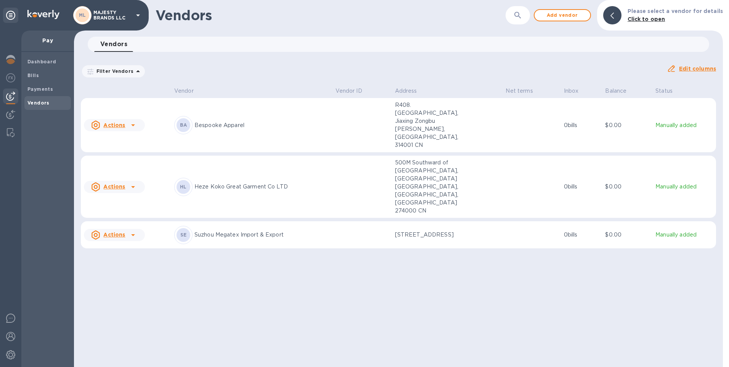
click at [298, 121] on p "Bespooke Apparel" at bounding box center [262, 125] width 135 height 8
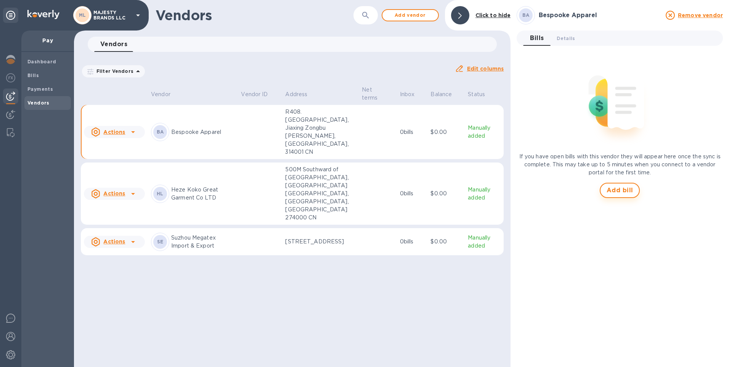
click at [625, 191] on span "Add bill" at bounding box center [620, 190] width 27 height 9
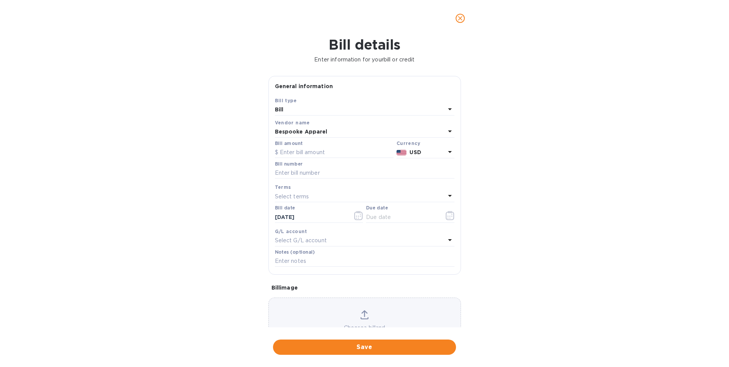
click at [457, 20] on icon "close" at bounding box center [461, 18] width 8 height 8
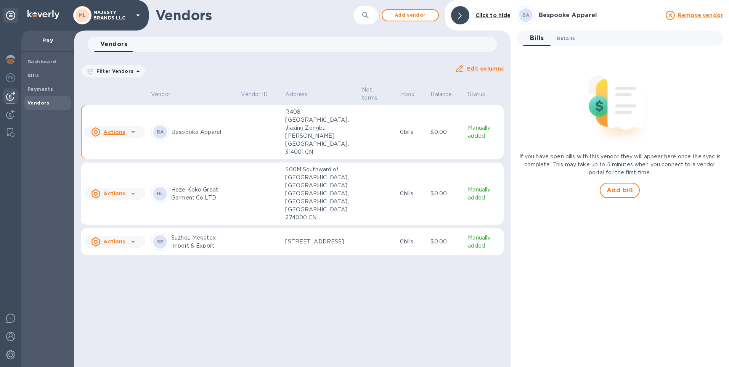
click at [573, 34] on button "Details 0" at bounding box center [566, 38] width 31 height 15
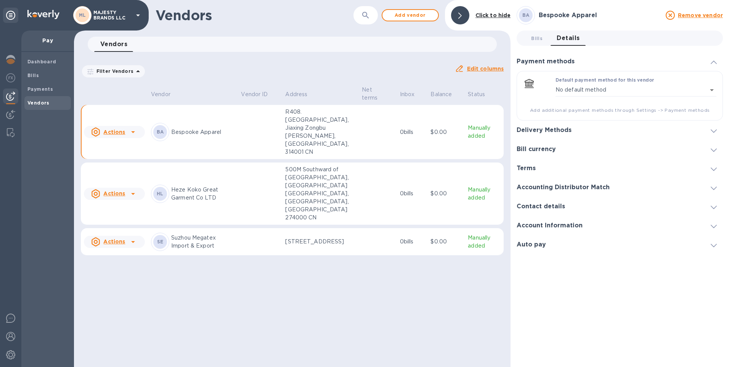
click at [584, 132] on div "Delivery Methods" at bounding box center [620, 130] width 206 height 19
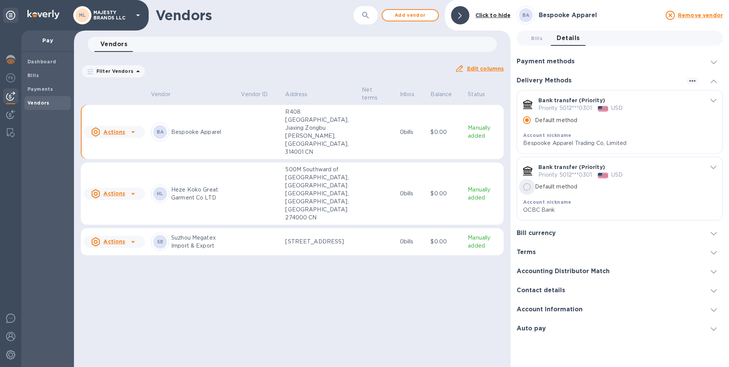
click at [528, 185] on input "Default method" at bounding box center [527, 187] width 16 height 16
radio input "false"
radio input "true"
click at [541, 37] on span "Bills 0" at bounding box center [536, 38] width 11 height 8
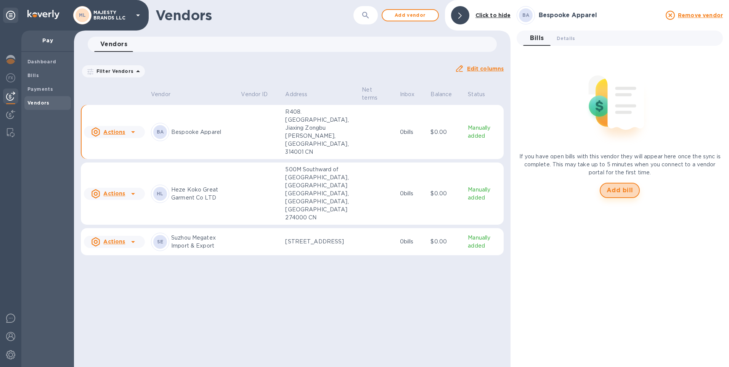
click at [616, 191] on span "Add bill" at bounding box center [620, 190] width 27 height 9
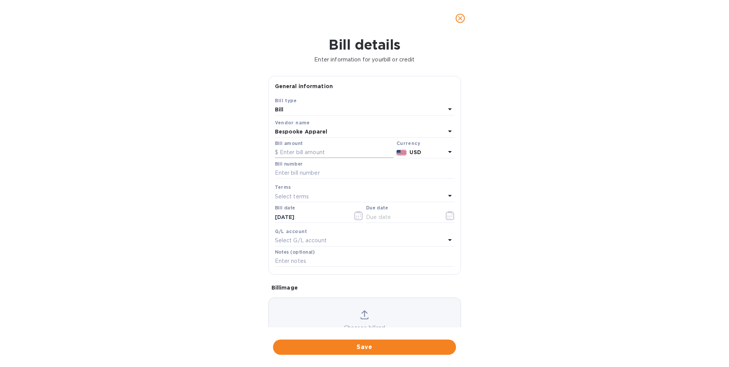
click at [306, 153] on input "text" at bounding box center [334, 152] width 119 height 11
type input "212,358"
click at [230, 157] on div "Bill details Enter information for your bill or credit General information Save…" at bounding box center [364, 202] width 729 height 330
click at [299, 172] on input "text" at bounding box center [365, 172] width 180 height 11
click at [312, 170] on input "text" at bounding box center [365, 172] width 180 height 11
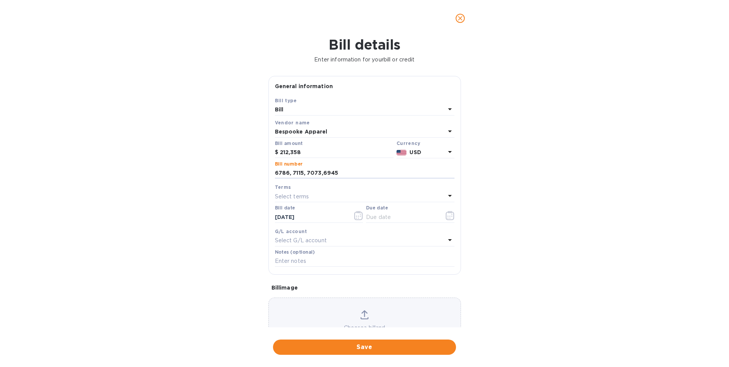
type input "6786, 7115, 7073,6945"
click at [450, 197] on icon at bounding box center [450, 195] width 9 height 9
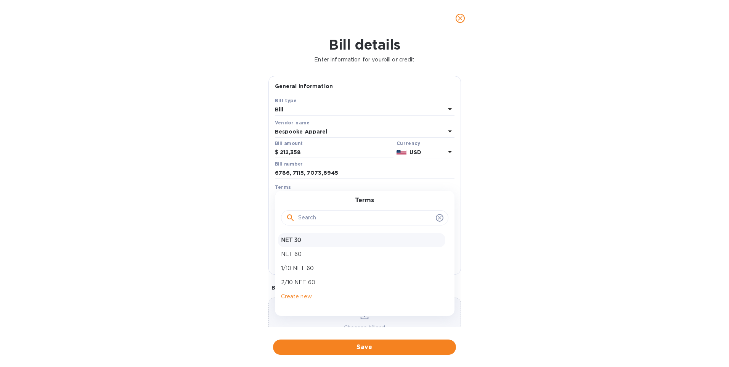
click at [290, 244] on p "NET 30" at bounding box center [361, 240] width 161 height 8
type input "[DATE]"
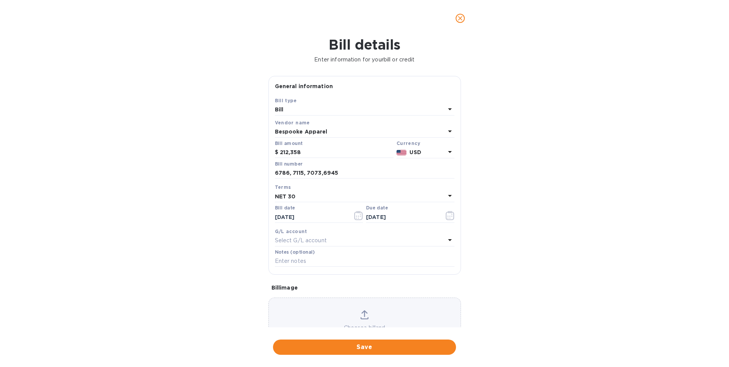
scroll to position [34, 0]
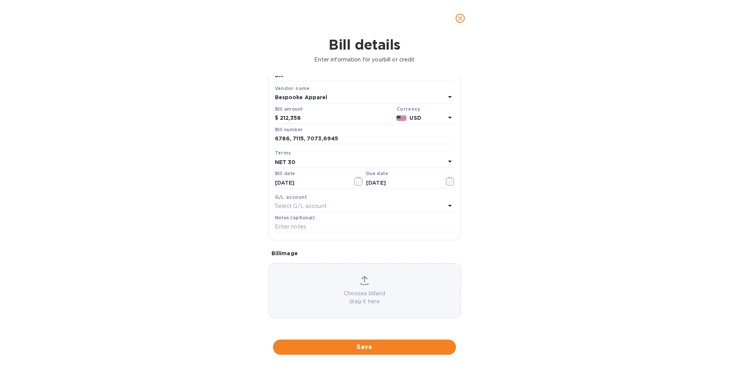
click at [369, 286] on div "Choose a bill and drag it here" at bounding box center [365, 291] width 192 height 30
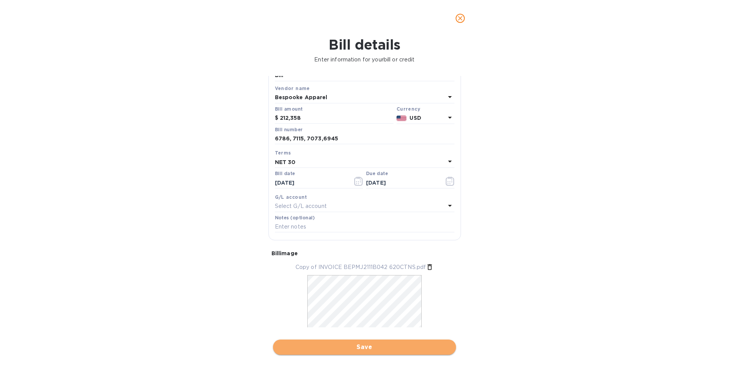
click at [367, 345] on span "Save" at bounding box center [364, 347] width 171 height 9
